Goal: Find specific page/section: Find specific page/section

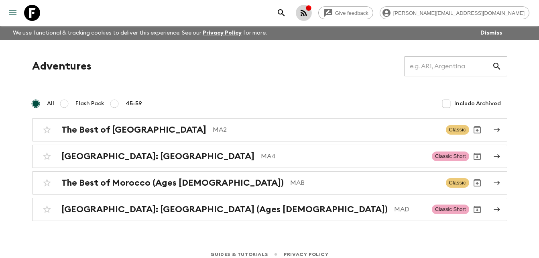
click at [312, 11] on icon "button" at bounding box center [308, 8] width 6 height 6
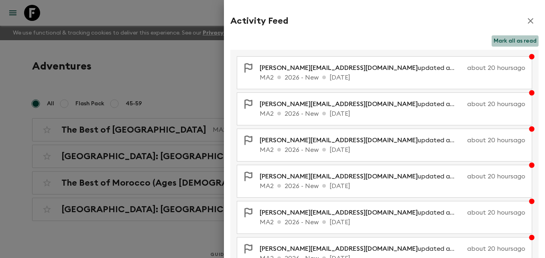
click at [509, 41] on button "Mark all as read" at bounding box center [515, 40] width 47 height 11
click at [526, 19] on icon "button" at bounding box center [531, 21] width 10 height 10
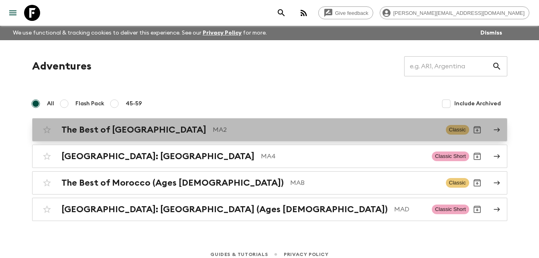
click at [135, 133] on h2 "The Best of [GEOGRAPHIC_DATA]" at bounding box center [133, 129] width 145 height 10
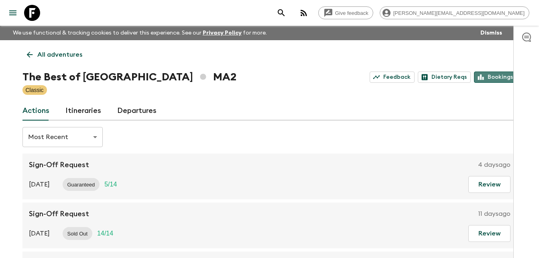
click at [503, 76] on link "Bookings" at bounding box center [495, 76] width 43 height 11
